Goal: Use online tool/utility: Utilize a website feature to perform a specific function

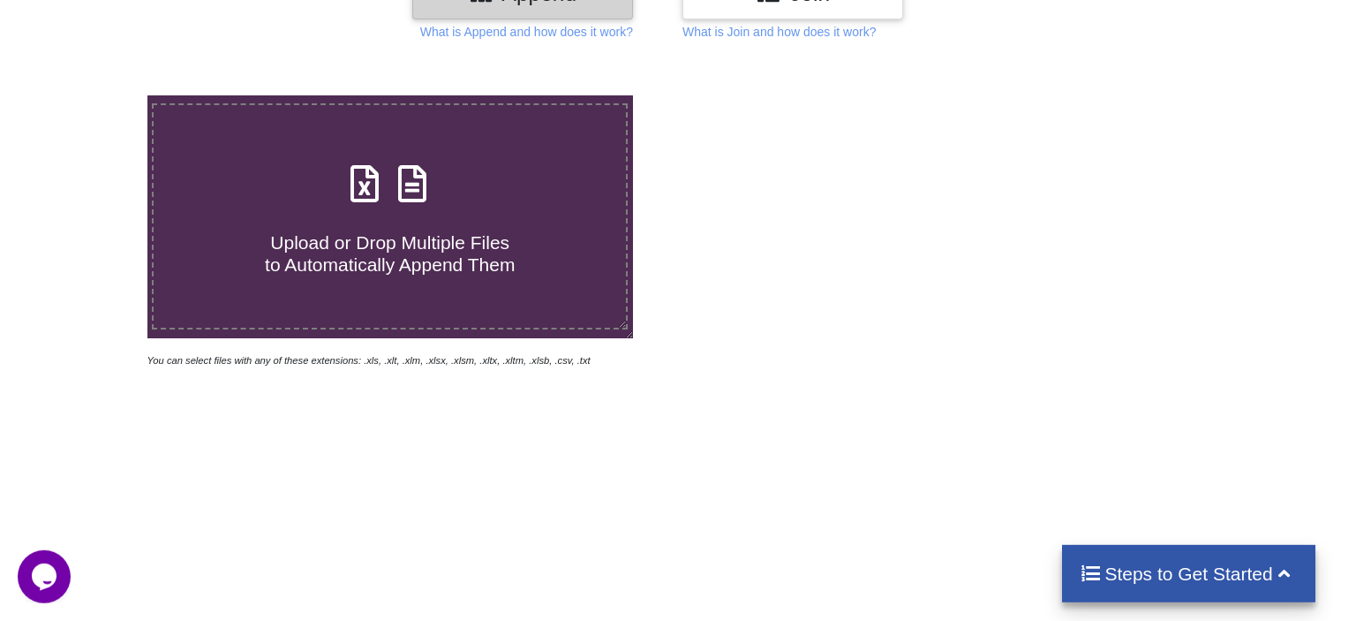
scroll to position [279, 0]
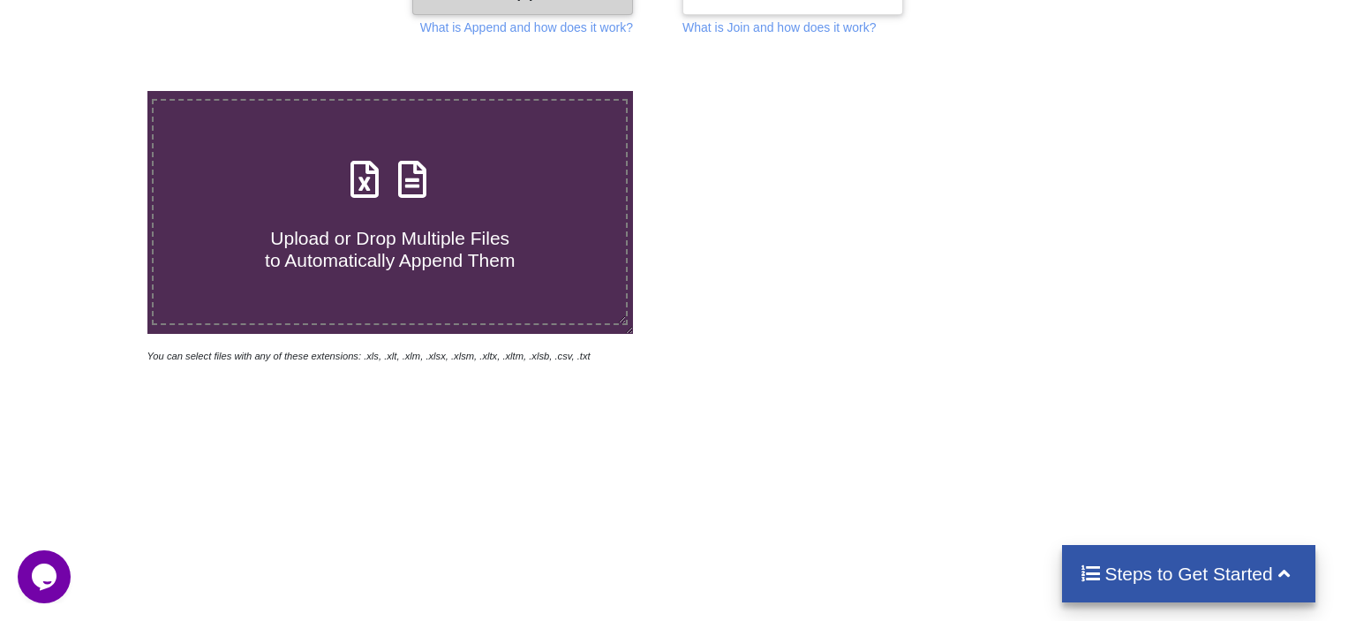
click at [480, 248] on label "Upload or Drop Multiple Files to Automatically Append Them" at bounding box center [390, 212] width 476 height 226
click at [93, 91] on input "Upload or Drop Multiple Files to Automatically Append Them" at bounding box center [93, 91] width 0 height 0
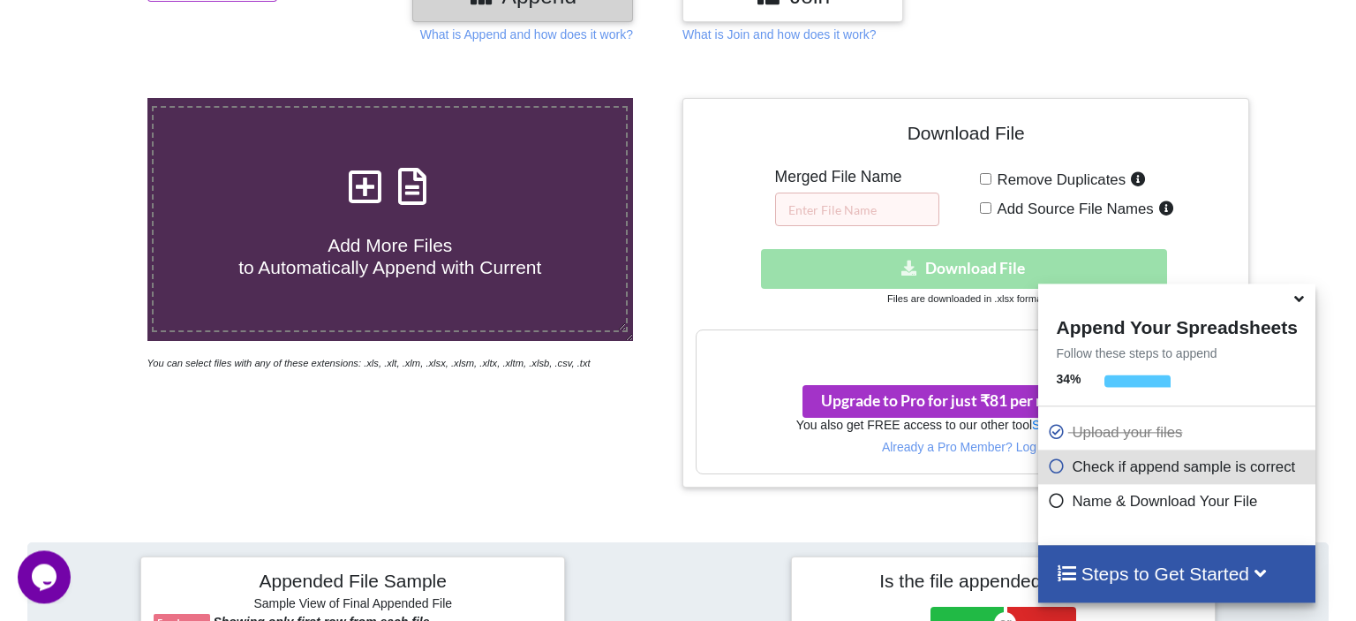
scroll to position [0, 0]
click at [366, 238] on span "Add More Files to Automatically Append with Current" at bounding box center [389, 256] width 303 height 42
click at [93, 98] on input "Add More Files to Automatically Append with Current" at bounding box center [93, 98] width 0 height 0
type input "C:\fakepath\UP2.xlsx"
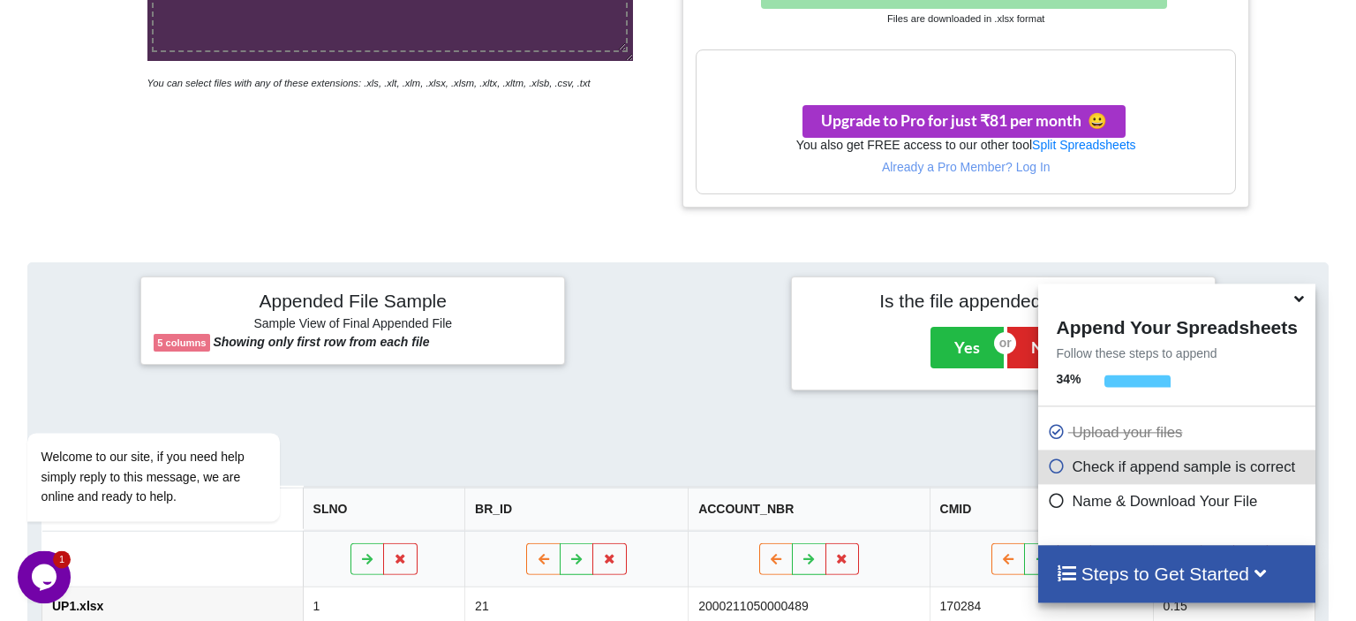
scroll to position [806, 0]
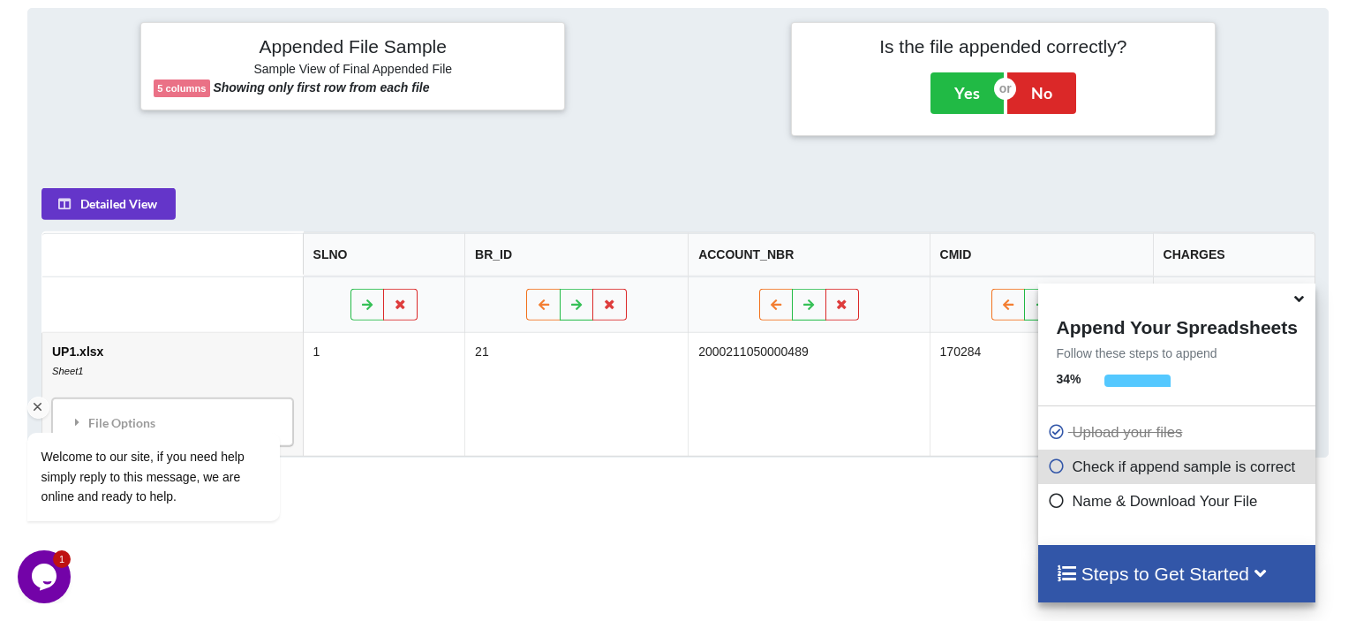
click at [126, 343] on div "Welcome to our site, if you need help simply reply to this message, we are onli…" at bounding box center [177, 403] width 318 height 268
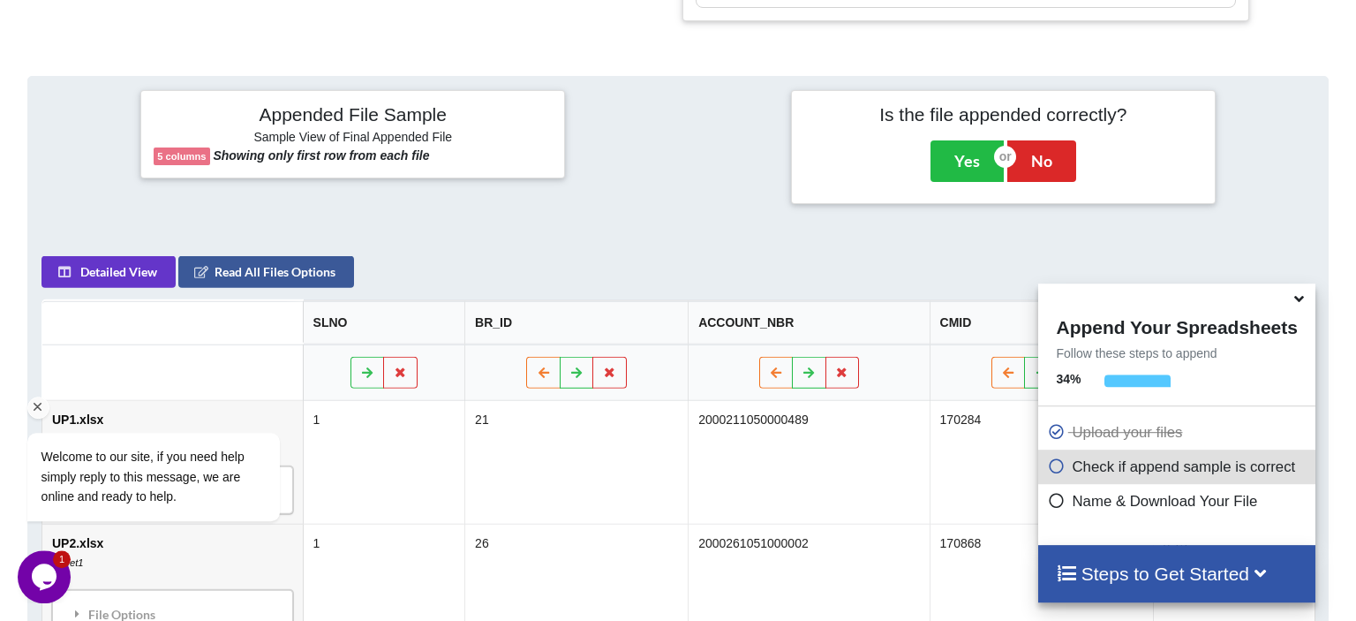
scroll to position [738, 0]
click at [1305, 308] on span at bounding box center [1300, 299] width 21 height 18
click at [827, 524] on td "2000261051000002" at bounding box center [808, 586] width 241 height 124
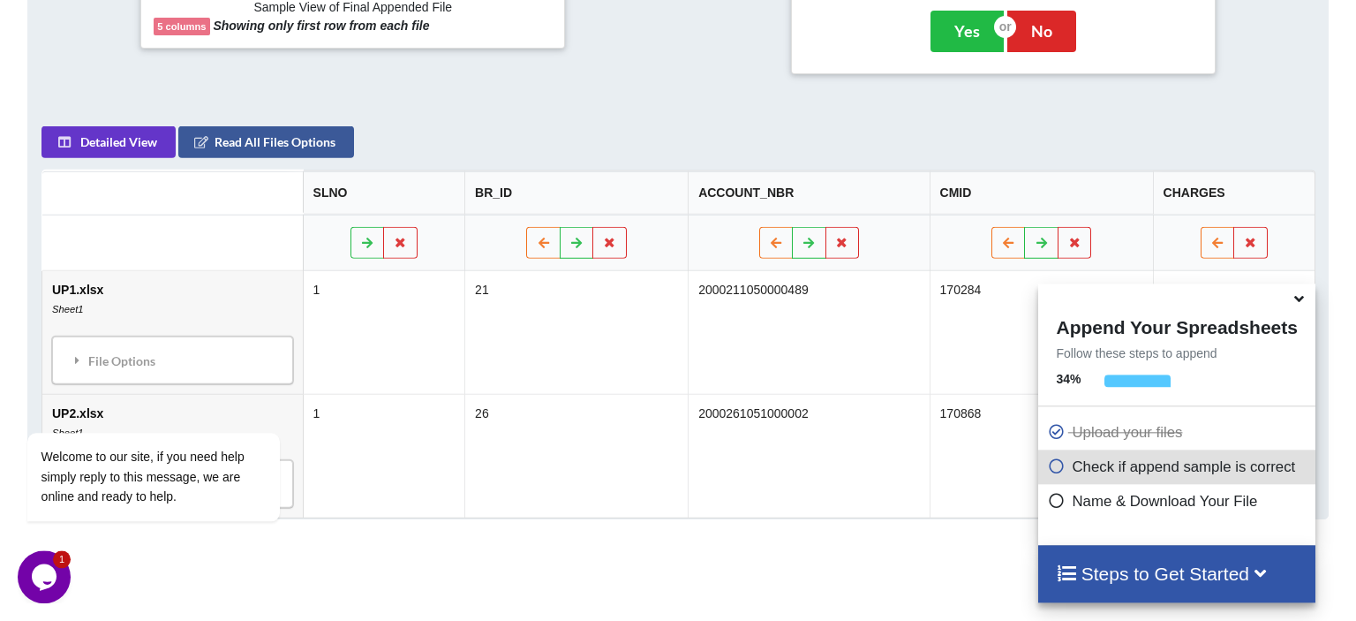
scroll to position [929, 0]
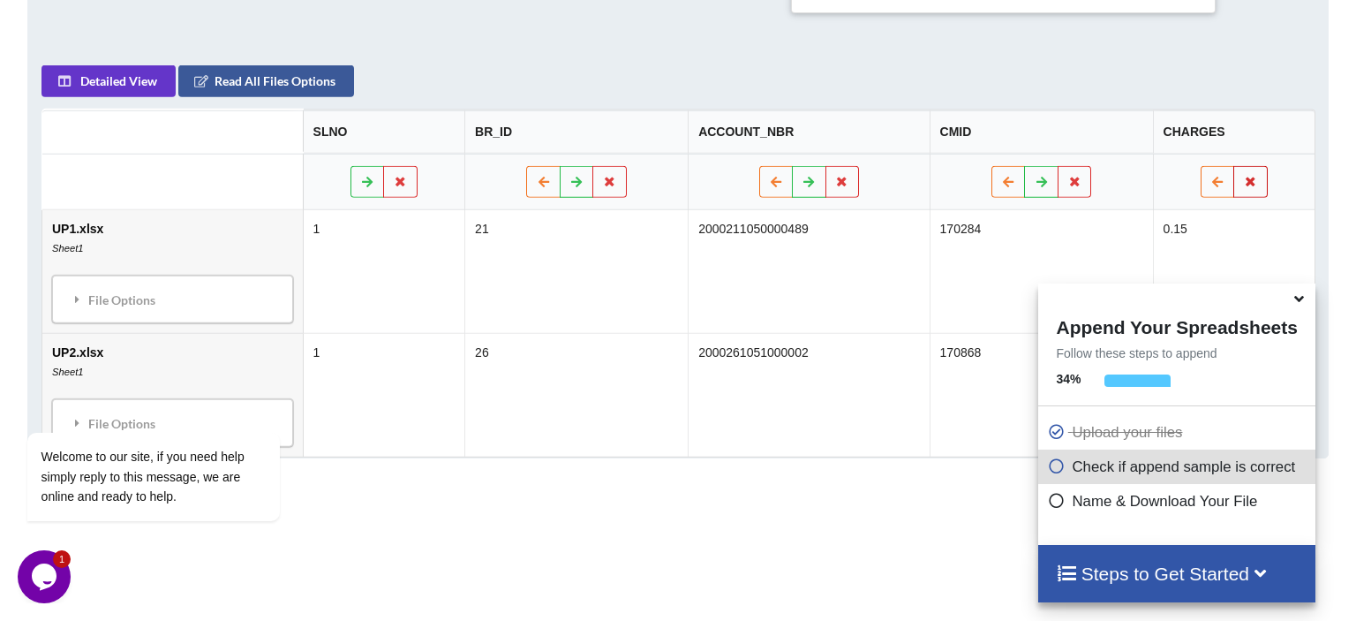
click at [1256, 176] on icon at bounding box center [1250, 181] width 15 height 11
click at [1126, 57] on button "Delete Column" at bounding box center [1123, 53] width 118 height 32
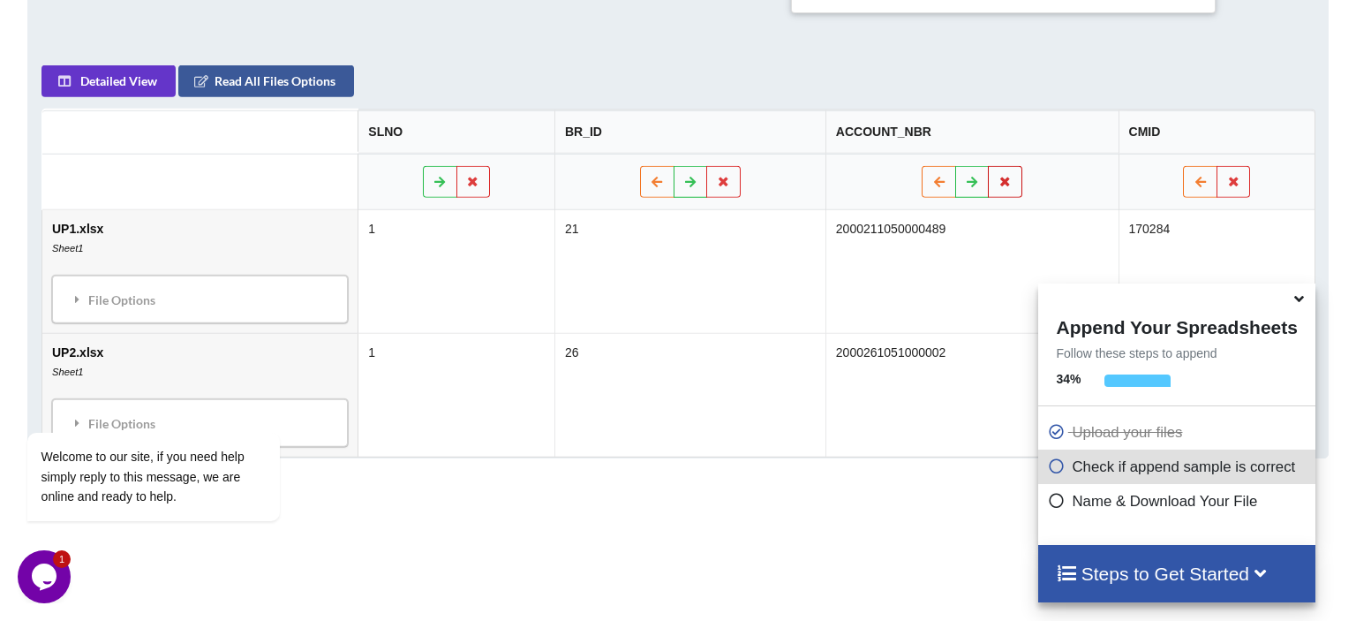
click at [1007, 166] on button at bounding box center [1005, 182] width 34 height 32
click at [843, 51] on button "Delete Column" at bounding box center [879, 53] width 118 height 32
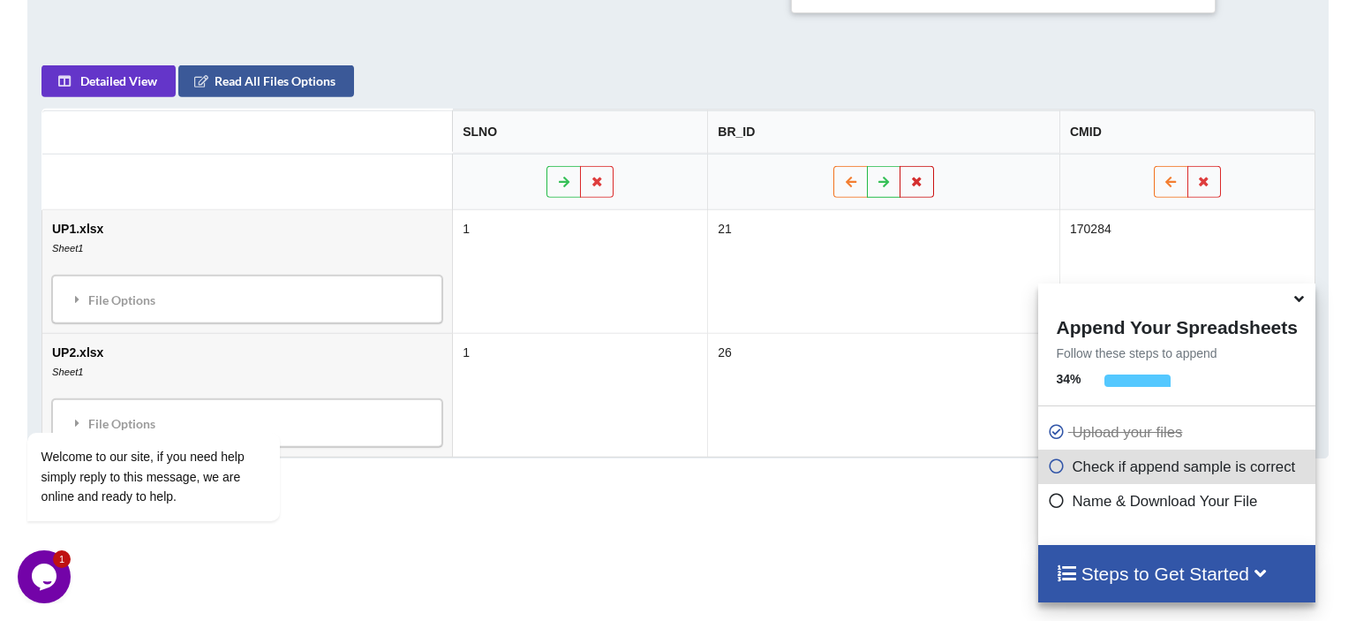
click at [919, 176] on icon at bounding box center [916, 181] width 15 height 11
click at [781, 39] on button "Delete Column" at bounding box center [789, 53] width 118 height 32
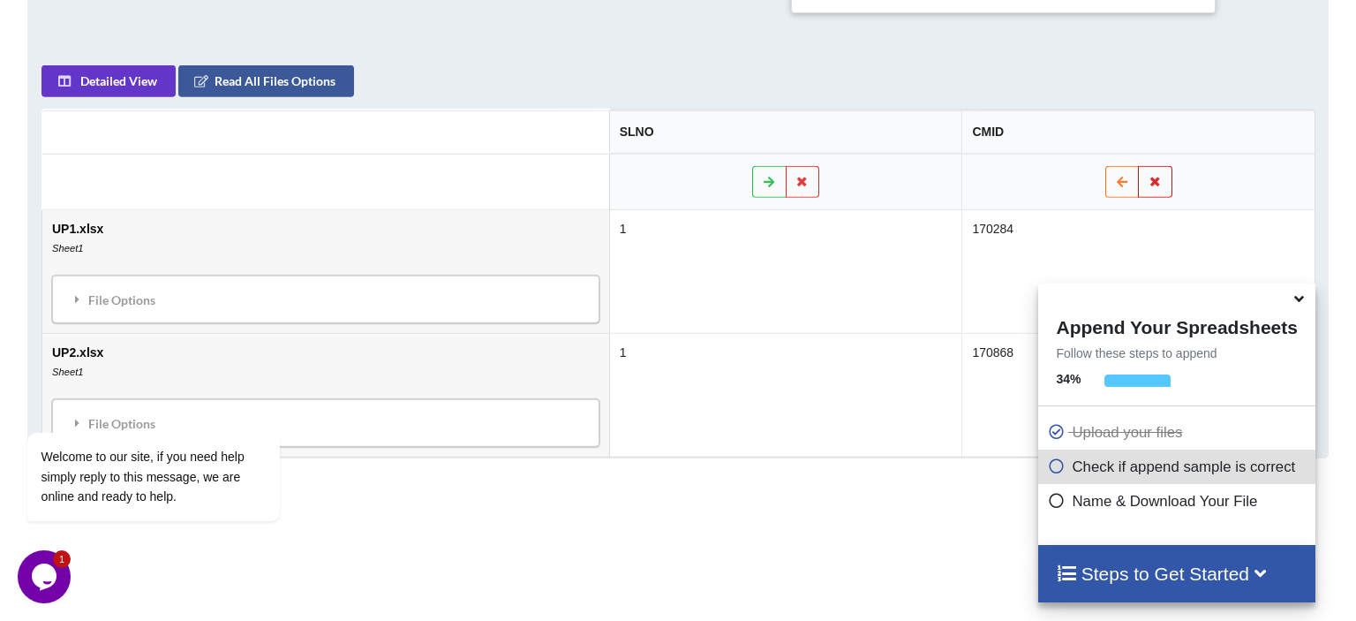
click at [1145, 166] on button at bounding box center [1155, 182] width 34 height 32
click at [1002, 55] on button "Delete Column" at bounding box center [1028, 53] width 118 height 32
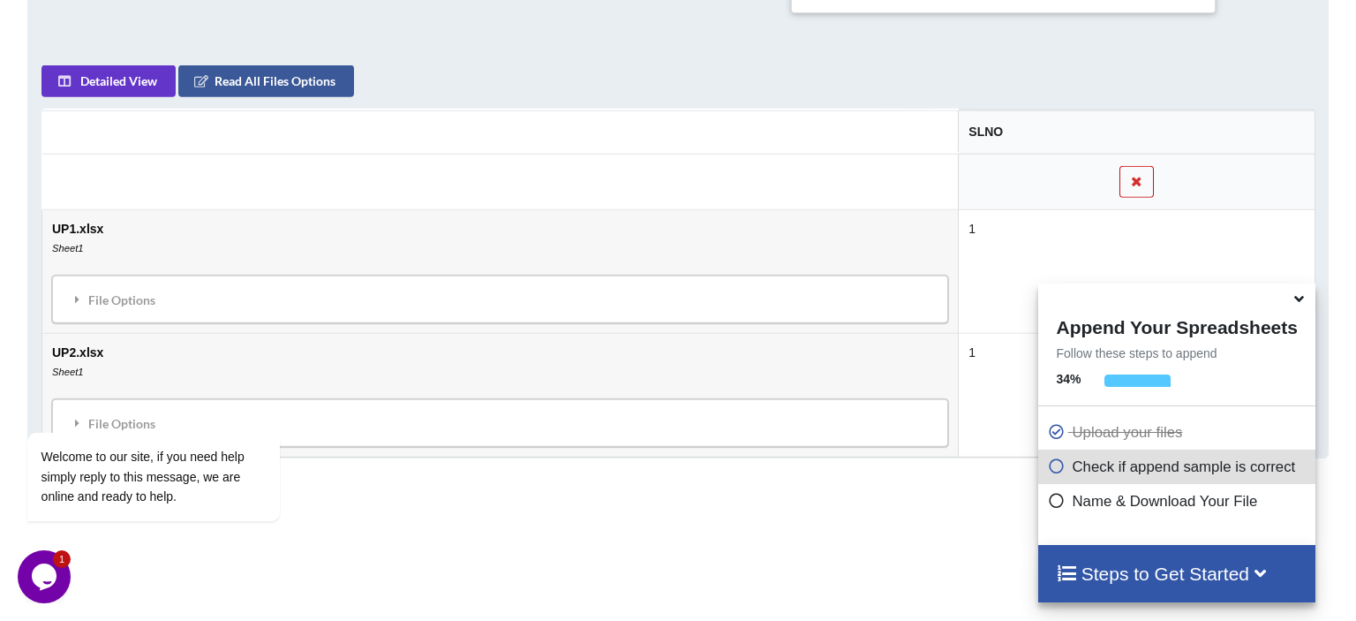
click at [1141, 176] on icon at bounding box center [1136, 181] width 15 height 11
click at [1005, 54] on button "Delete Column" at bounding box center [1011, 53] width 118 height 32
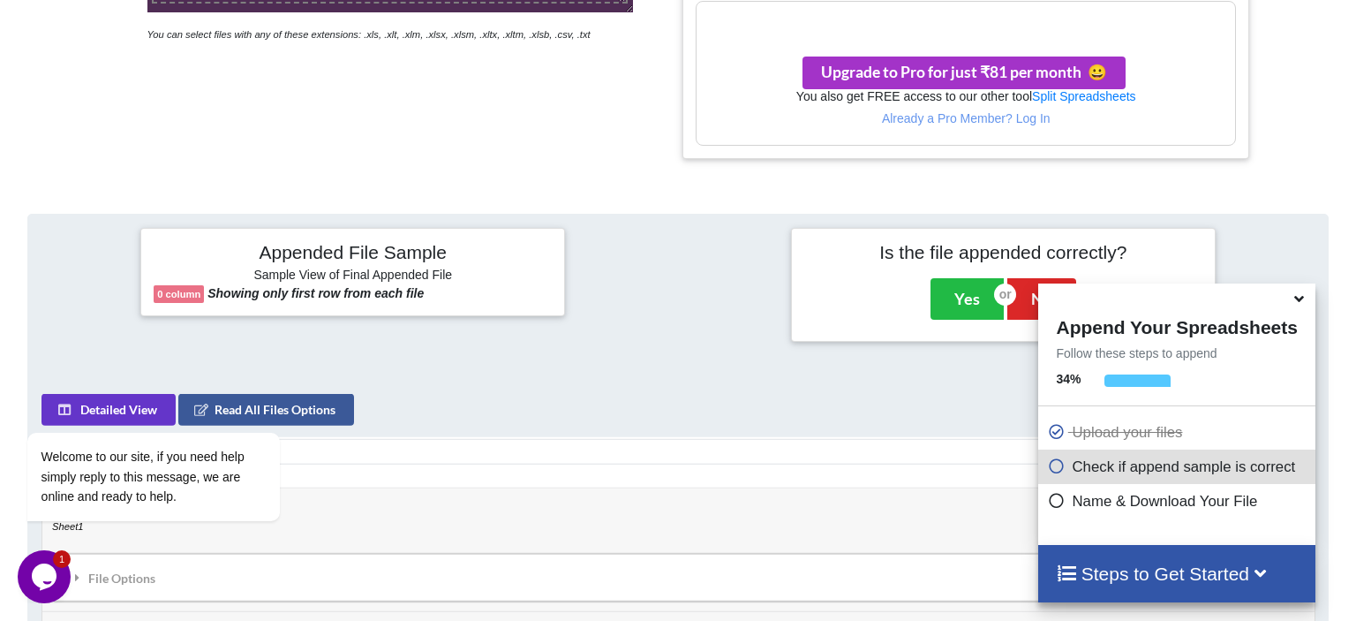
scroll to position [600, 0]
